Goal: Book appointment/travel/reservation

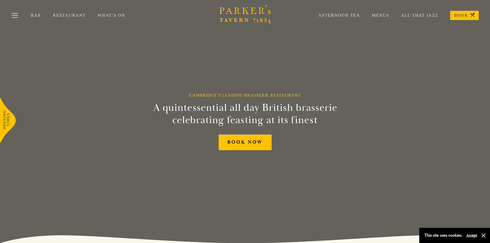
click at [414, 14] on link "All That Jazz" at bounding box center [413, 15] width 49 height 5
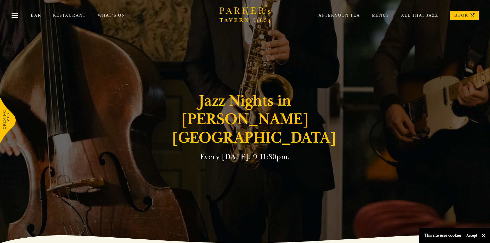
click at [430, 13] on link "All That Jazz" at bounding box center [413, 15] width 49 height 5
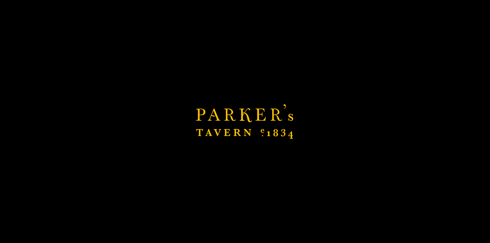
scroll to position [157, 0]
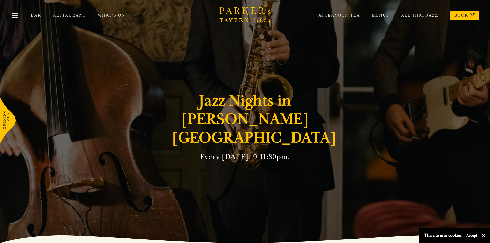
click at [458, 16] on link "BOOK" at bounding box center [464, 15] width 29 height 9
